Goal: Obtain resource: Obtain resource

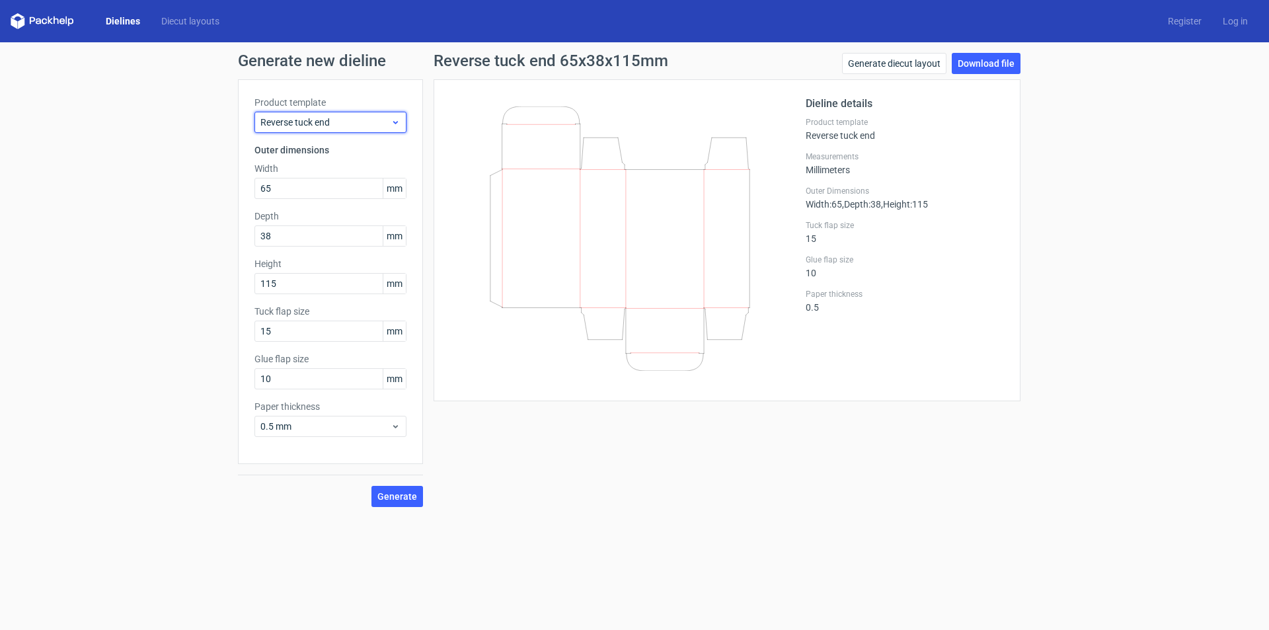
click at [396, 123] on use at bounding box center [395, 122] width 5 height 3
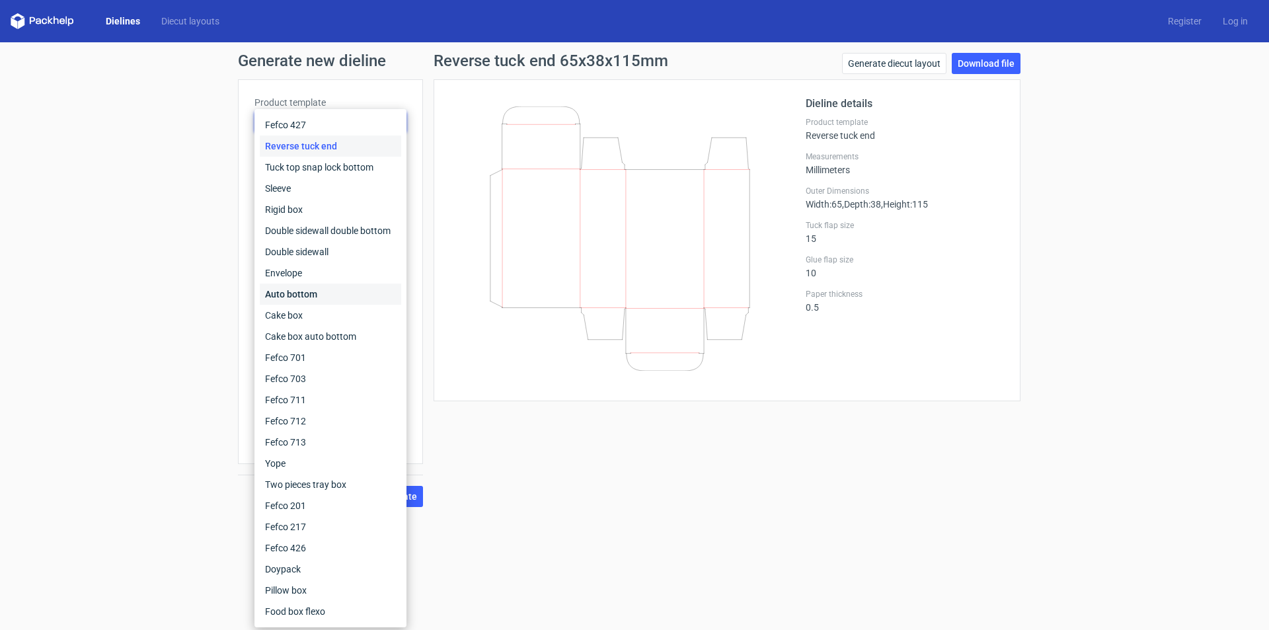
click at [317, 293] on div "Auto bottom" at bounding box center [330, 294] width 141 height 21
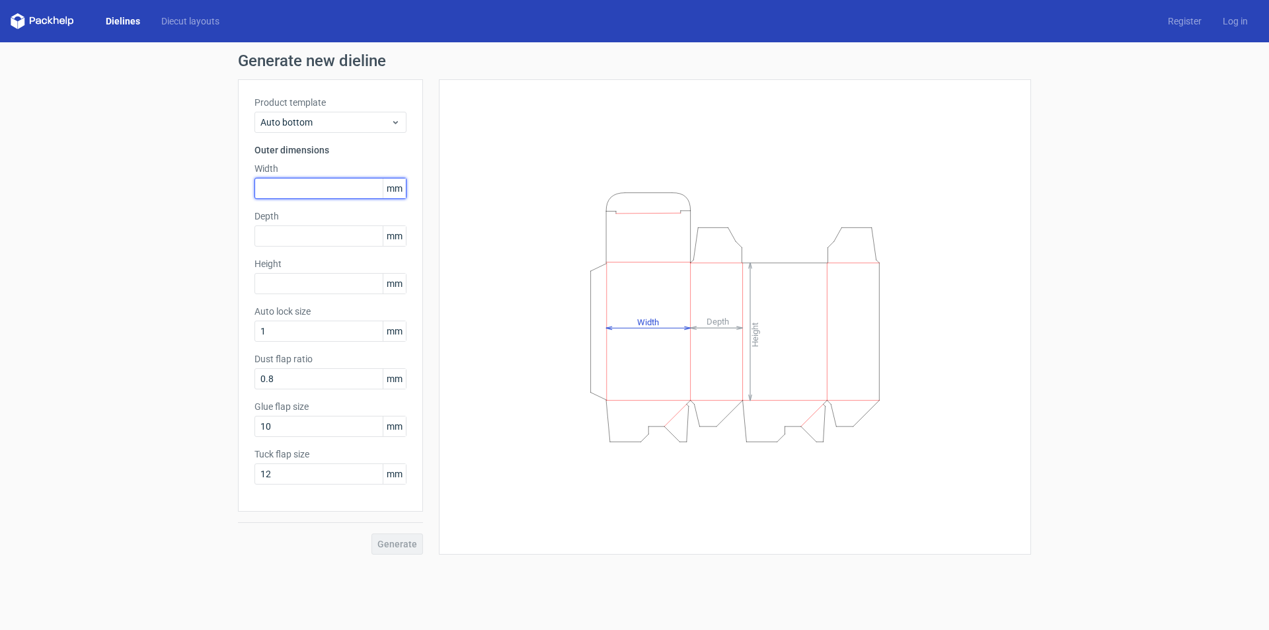
click at [282, 187] on input "text" at bounding box center [330, 188] width 152 height 21
type input "185"
click at [293, 234] on input "text" at bounding box center [330, 235] width 152 height 21
type input "120"
click at [262, 283] on input "text" at bounding box center [330, 283] width 152 height 21
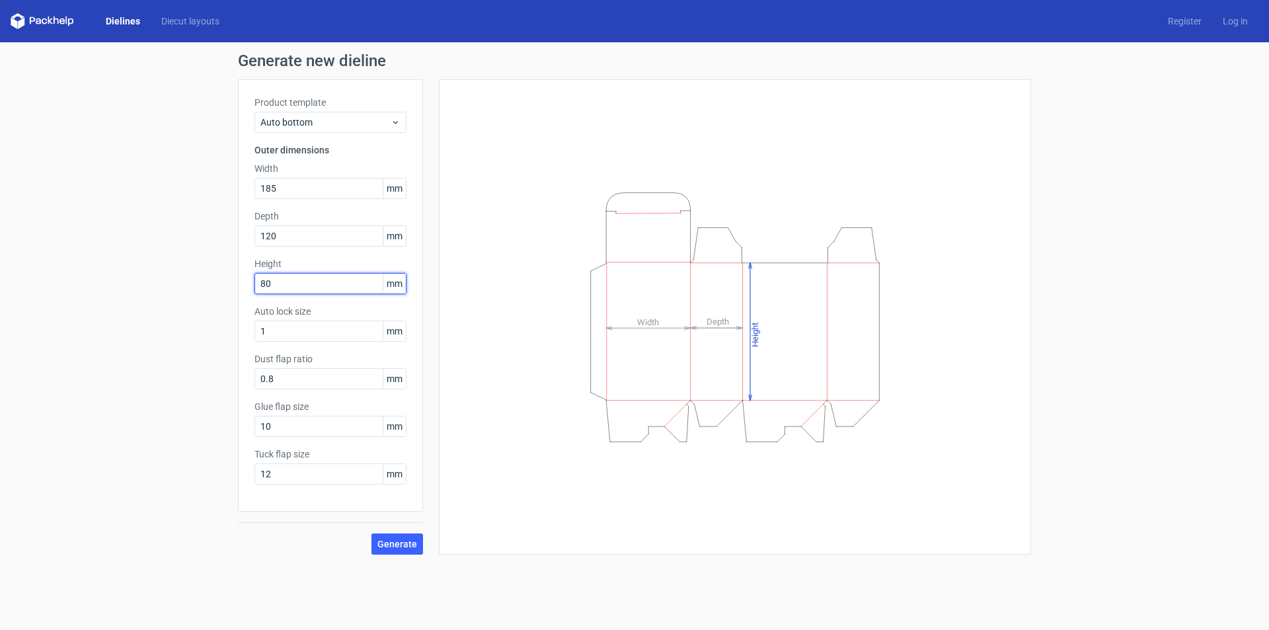
type input "80"
click at [535, 522] on div "Height Depth Width" at bounding box center [734, 317] width 559 height 442
click at [399, 542] on span "Generate" at bounding box center [397, 543] width 40 height 9
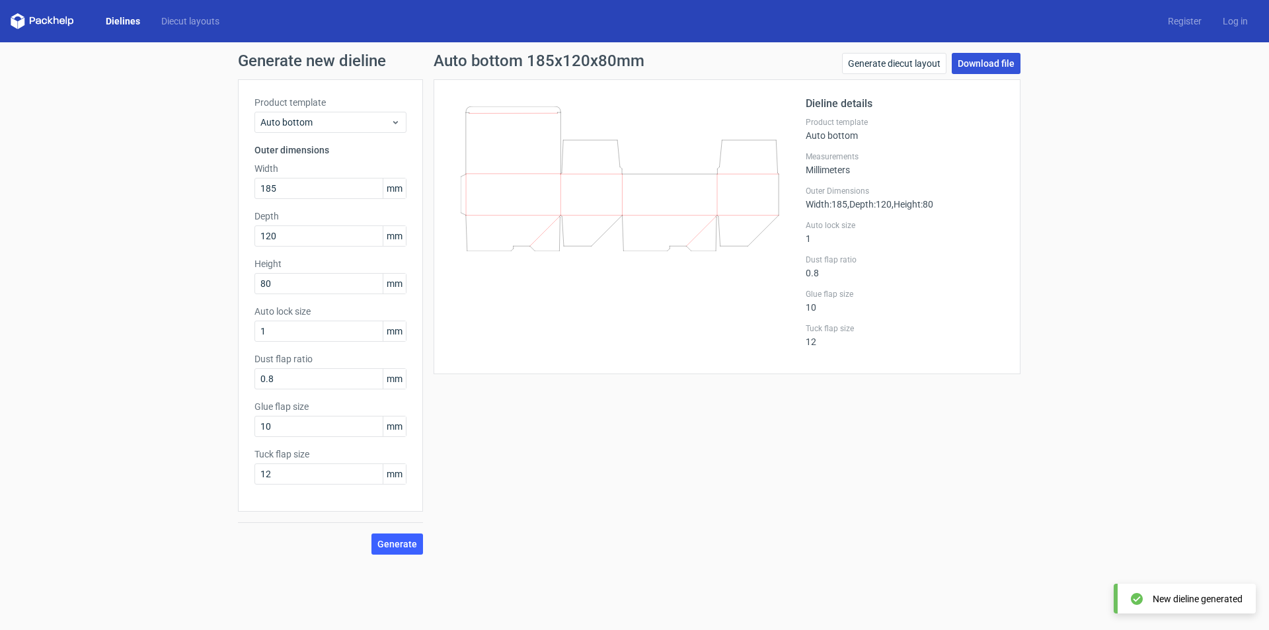
click at [991, 63] on link "Download file" at bounding box center [986, 63] width 69 height 21
drag, startPoint x: 279, startPoint y: 236, endPoint x: 197, endPoint y: 237, distance: 81.9
click at [197, 237] on div "Generate new dieline Product template Auto bottom Outer dimensions Width 185 mm…" at bounding box center [634, 303] width 1269 height 523
type input "132"
click at [402, 547] on span "Generate" at bounding box center [397, 543] width 40 height 9
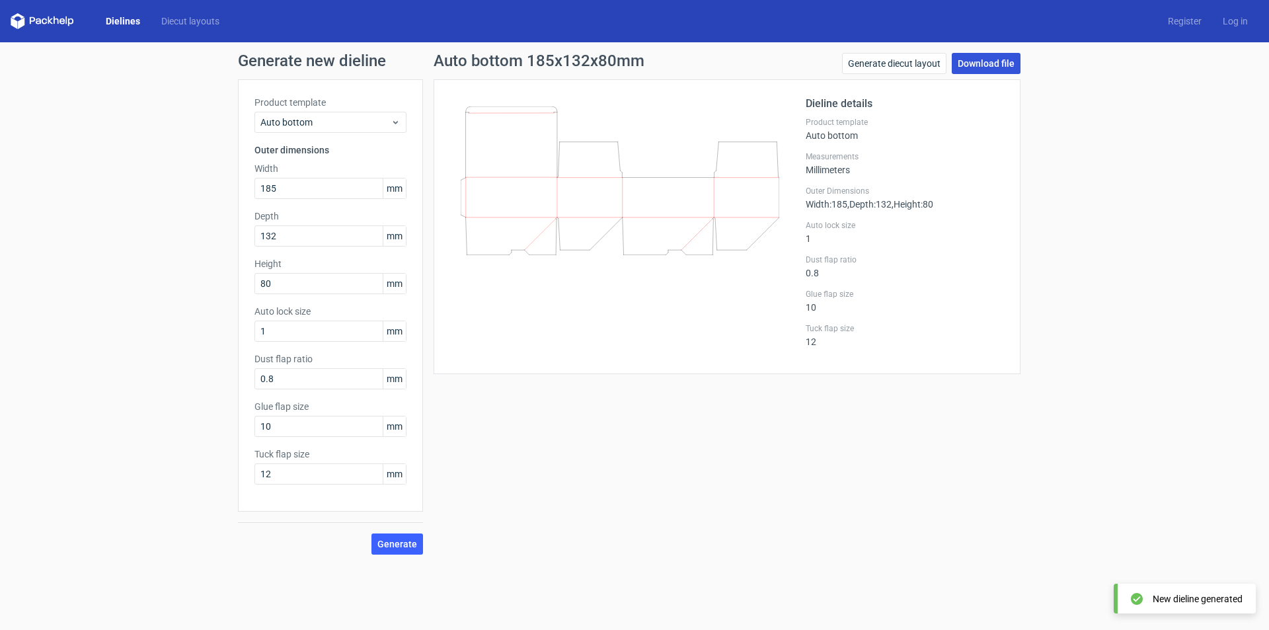
click at [982, 66] on link "Download file" at bounding box center [986, 63] width 69 height 21
click at [566, 490] on div "Auto bottom 185x132x80mm Generate diecut layout Download file Dieline details P…" at bounding box center [727, 304] width 608 height 502
